Goal: Task Accomplishment & Management: Use online tool/utility

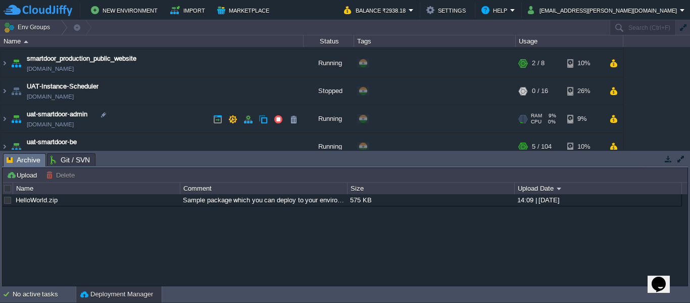
scroll to position [92, 0]
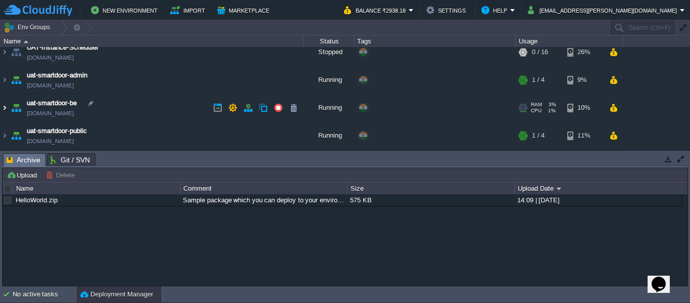
click at [1, 103] on img at bounding box center [5, 107] width 8 height 27
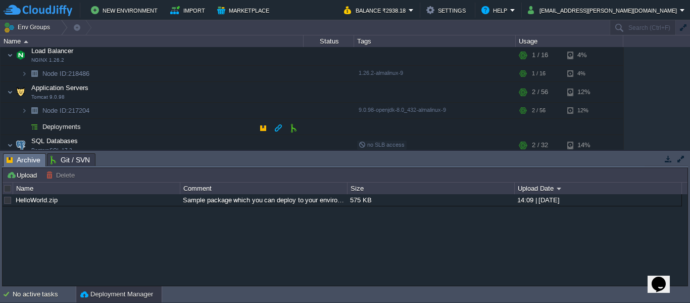
scroll to position [168, 0]
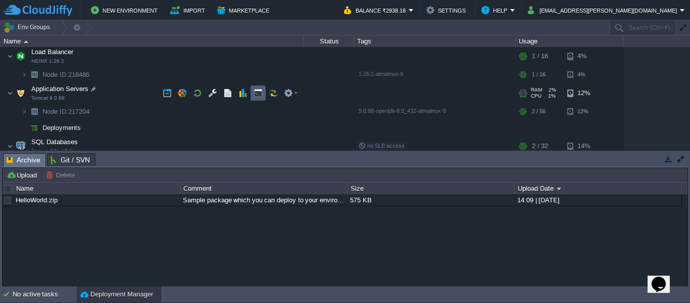
click at [260, 94] on button "button" at bounding box center [258, 92] width 9 height 9
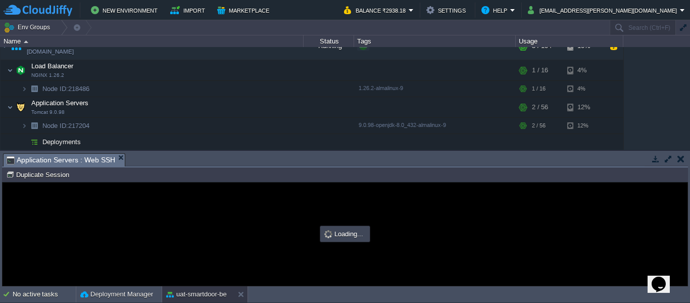
scroll to position [0, 0]
type input "#000000"
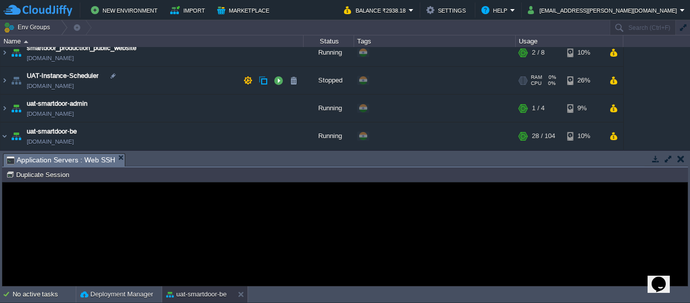
scroll to position [63, 0]
click at [4, 136] on img at bounding box center [5, 136] width 8 height 27
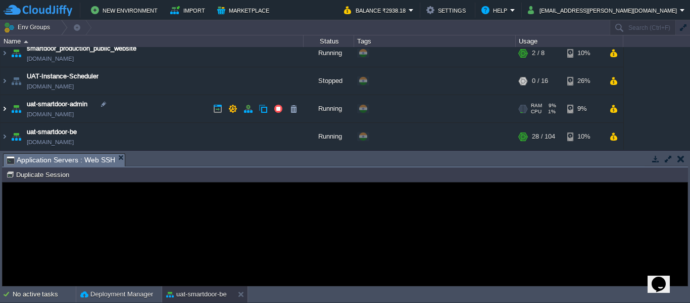
click at [4, 110] on img at bounding box center [5, 108] width 8 height 27
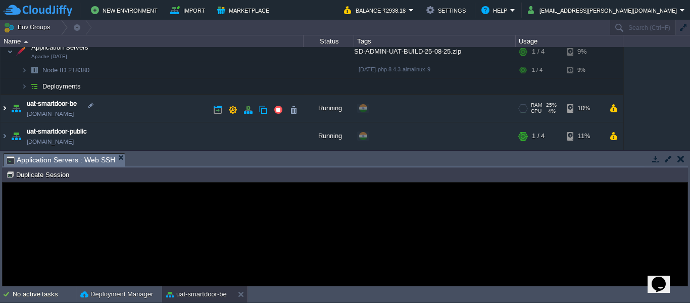
scroll to position [145, 0]
click at [23, 84] on img at bounding box center [24, 86] width 6 height 16
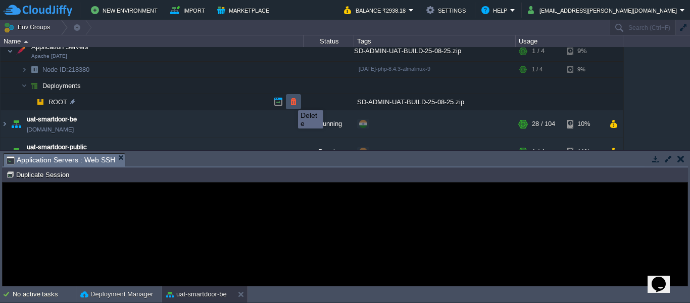
click at [291, 101] on button "button" at bounding box center [293, 101] width 9 height 9
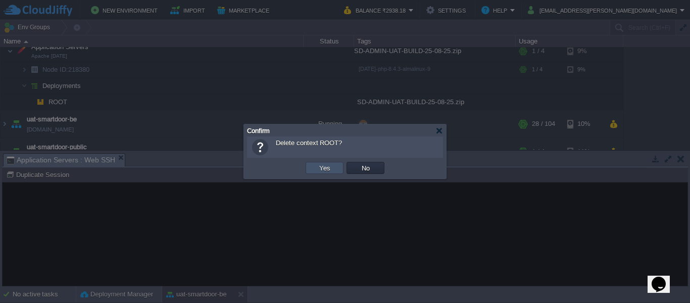
click at [324, 170] on button "Yes" at bounding box center [324, 167] width 17 height 9
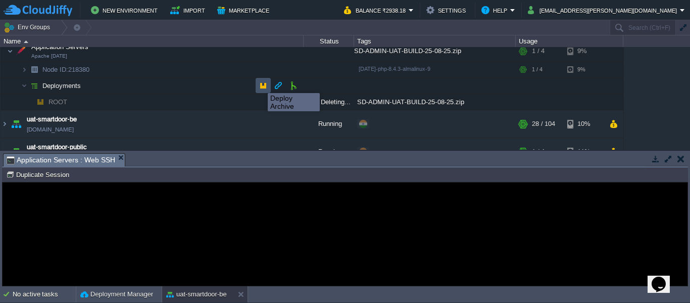
click at [260, 84] on button "button" at bounding box center [263, 85] width 9 height 9
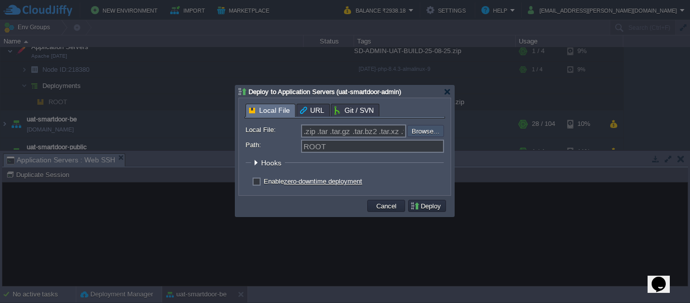
click at [427, 130] on input "file" at bounding box center [380, 131] width 128 height 12
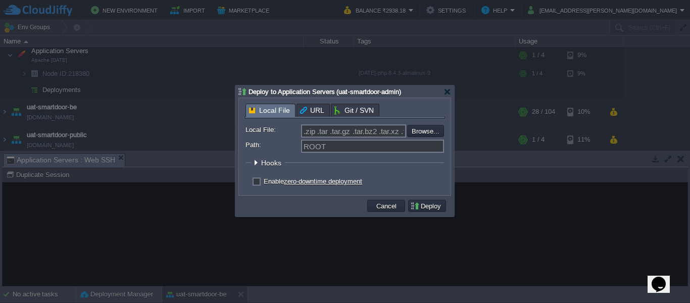
type input "C:\fakepath\SD-ADMIN-UAT-BUILD-26-08-25.zip"
type input "SD-ADMIN-UAT-BUILD-26-08-25.zip"
click at [425, 206] on button "Deploy" at bounding box center [427, 205] width 34 height 9
